Goal: Information Seeking & Learning: Learn about a topic

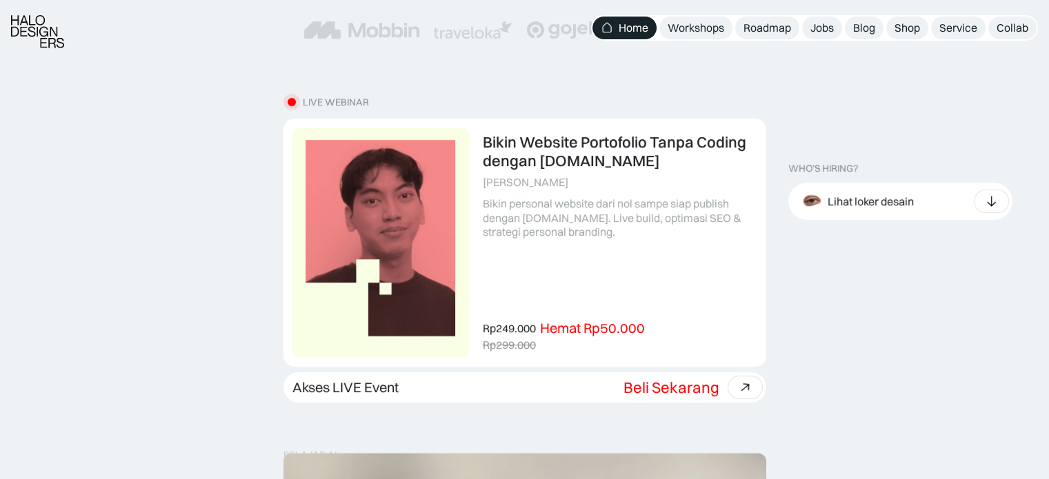
scroll to position [361, 0]
click at [867, 207] on div "Lihat loker desain" at bounding box center [870, 201] width 86 height 14
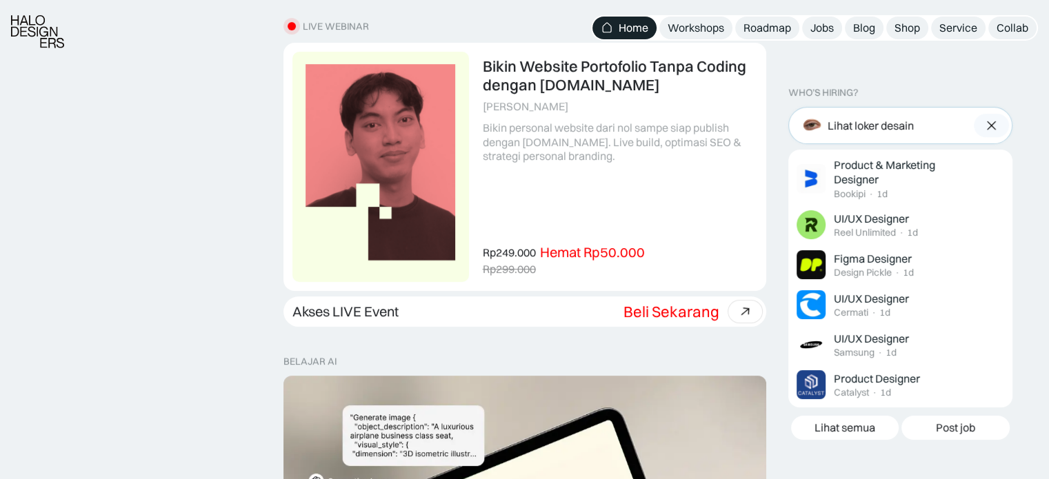
scroll to position [436, 0]
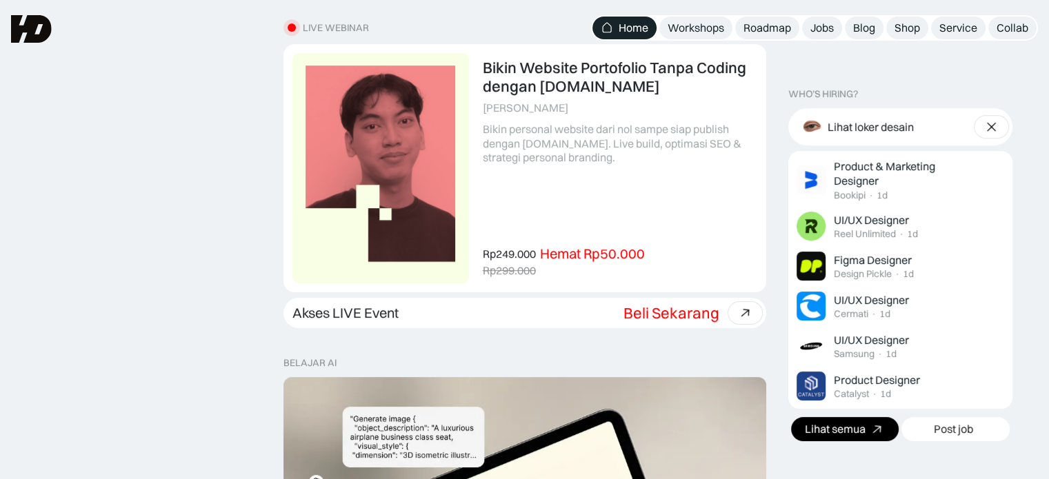
click at [842, 429] on div "Lihat semua" at bounding box center [834, 429] width 61 height 14
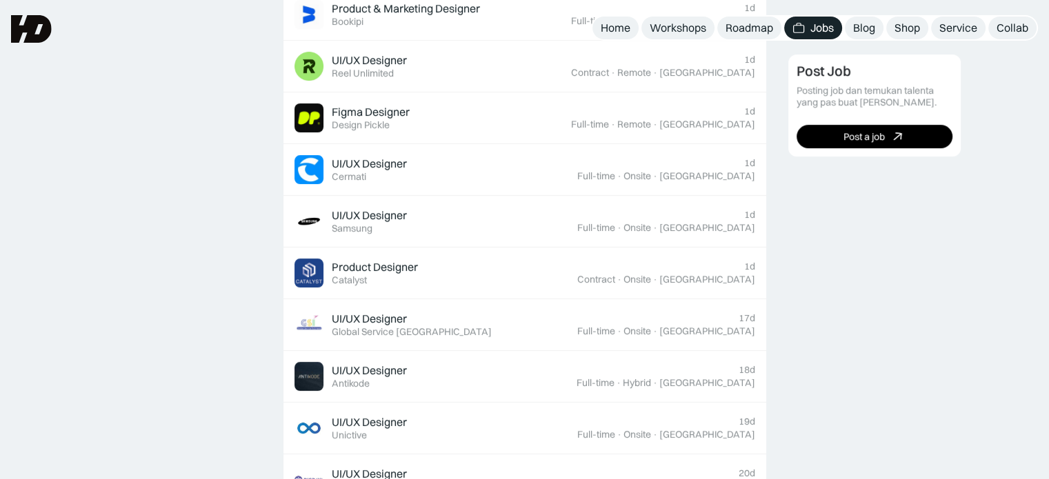
scroll to position [598, 0]
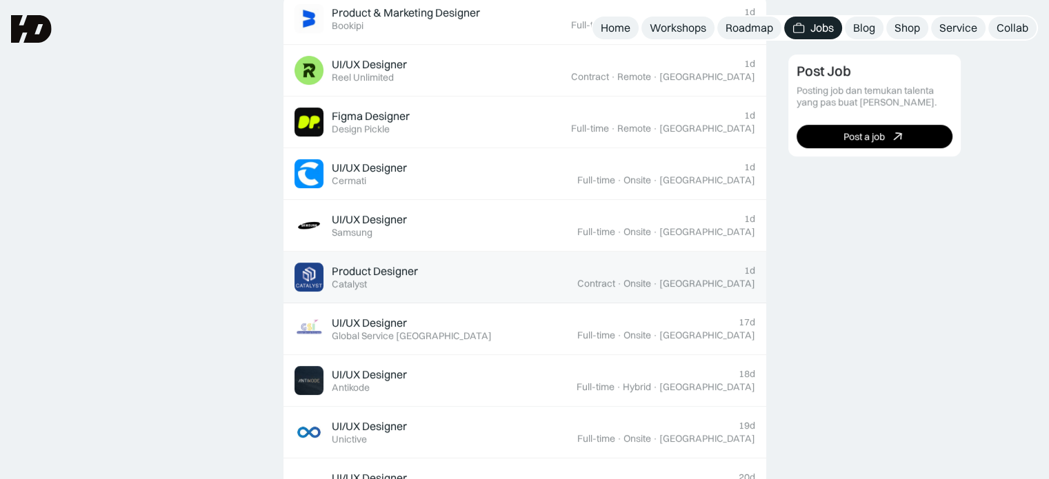
click at [483, 284] on div "Product Designer Featured Catalyst" at bounding box center [435, 277] width 283 height 29
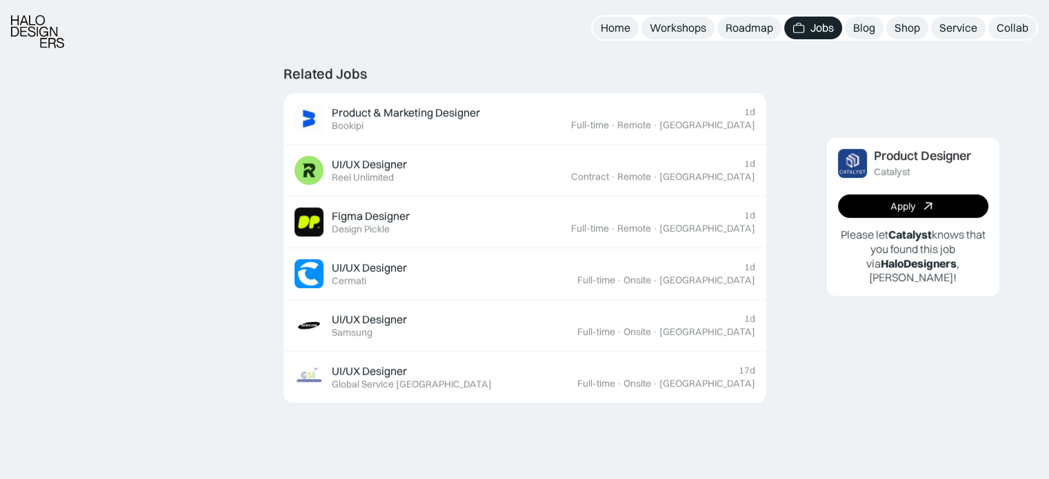
scroll to position [709, 0]
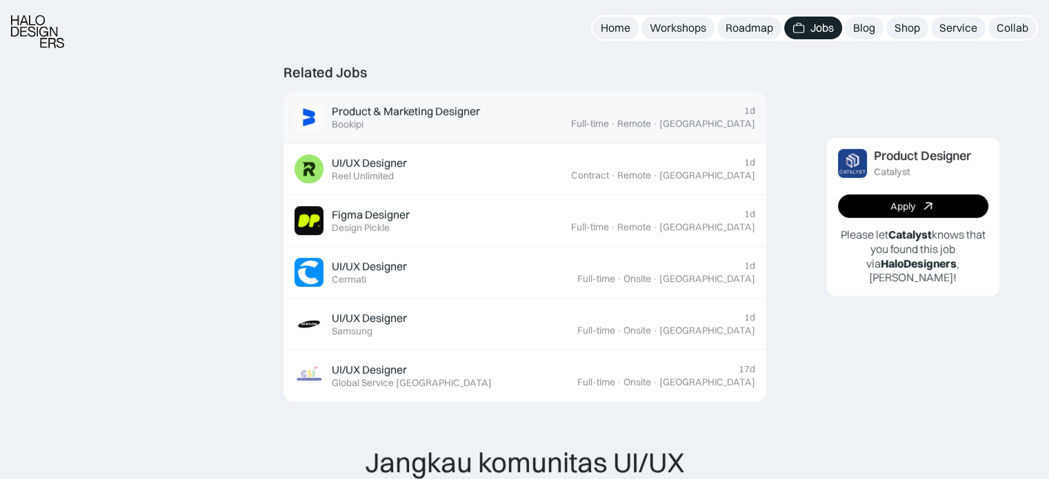
click at [345, 112] on div "Product & Marketing Designer" at bounding box center [406, 111] width 148 height 14
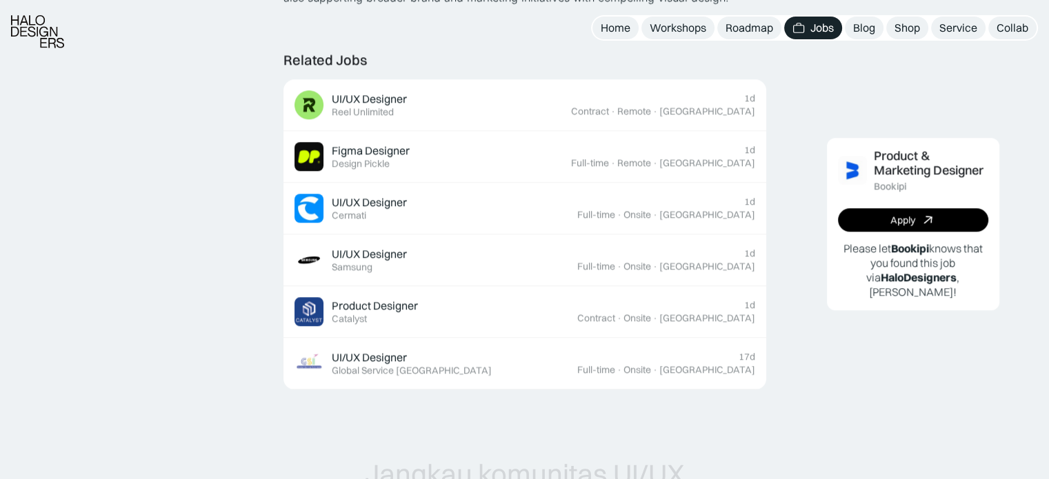
scroll to position [1404, 0]
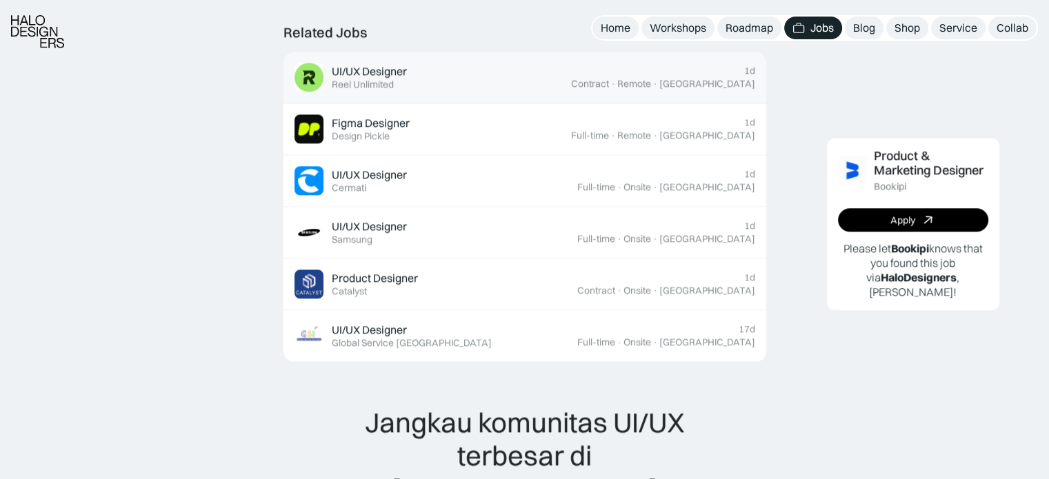
click at [374, 63] on div "UI/UX Designer Featured Reel Unlimited" at bounding box center [432, 77] width 276 height 29
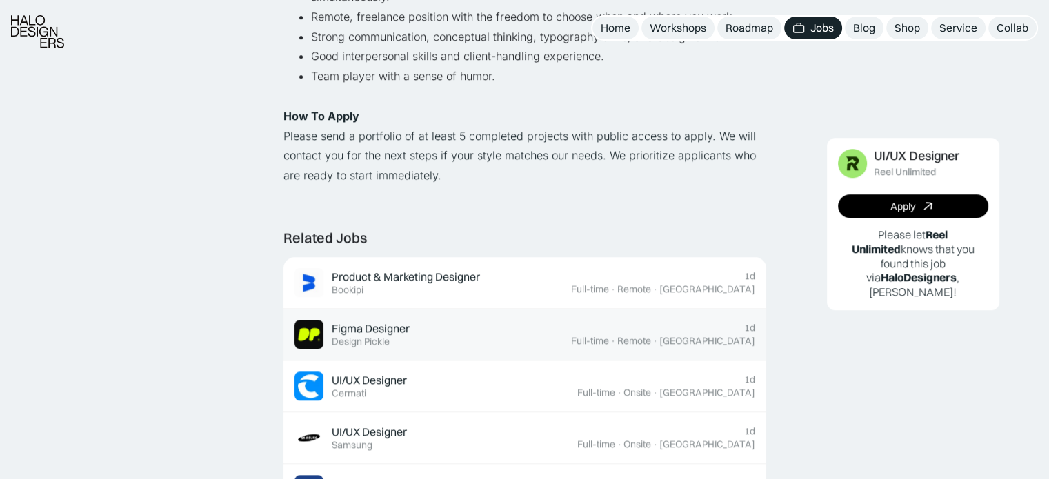
scroll to position [1100, 0]
click at [323, 336] on div "Figma Designer Featured Design Pickle" at bounding box center [432, 333] width 276 height 29
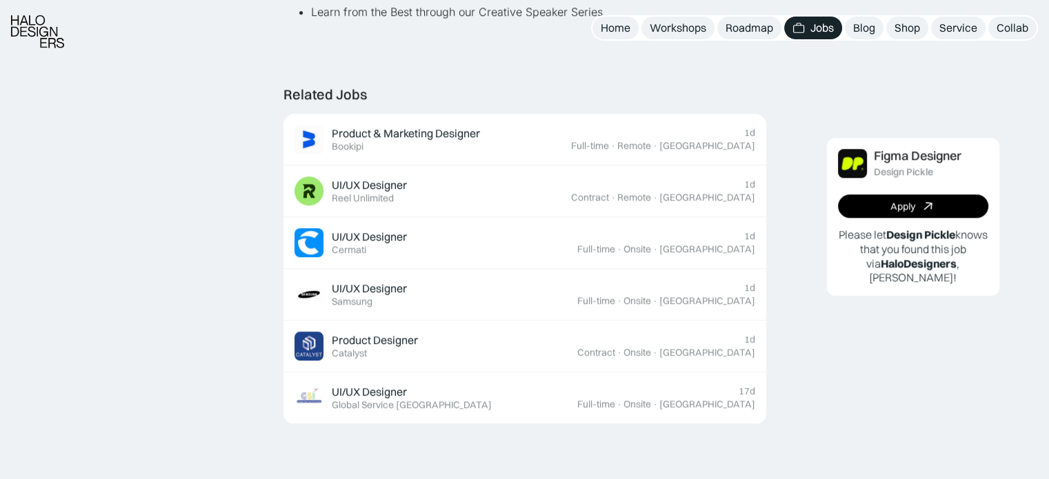
scroll to position [1183, 0]
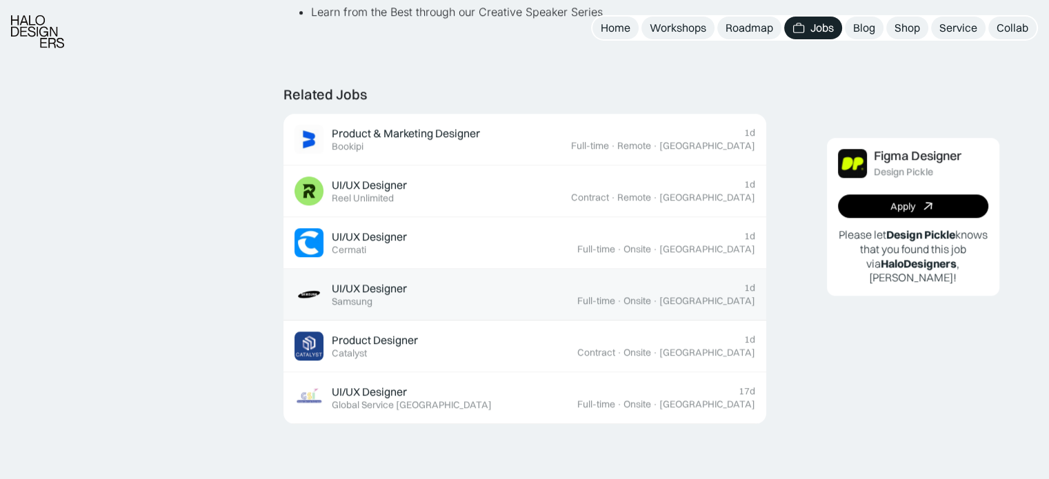
click at [346, 308] on link "UI/UX Designer Featured Samsung 1d Full-time · Onsite · Jakarta" at bounding box center [524, 295] width 483 height 52
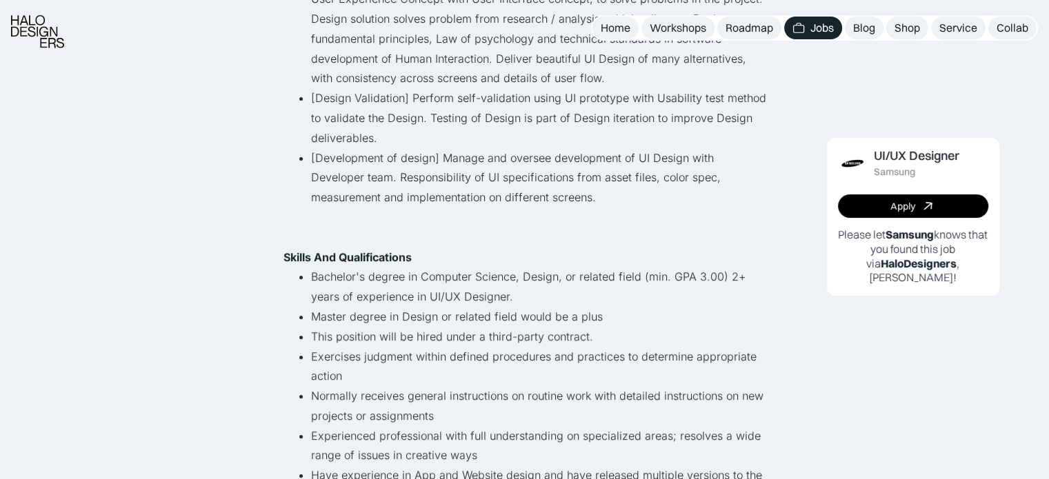
scroll to position [411, 0]
